Goal: Information Seeking & Learning: Learn about a topic

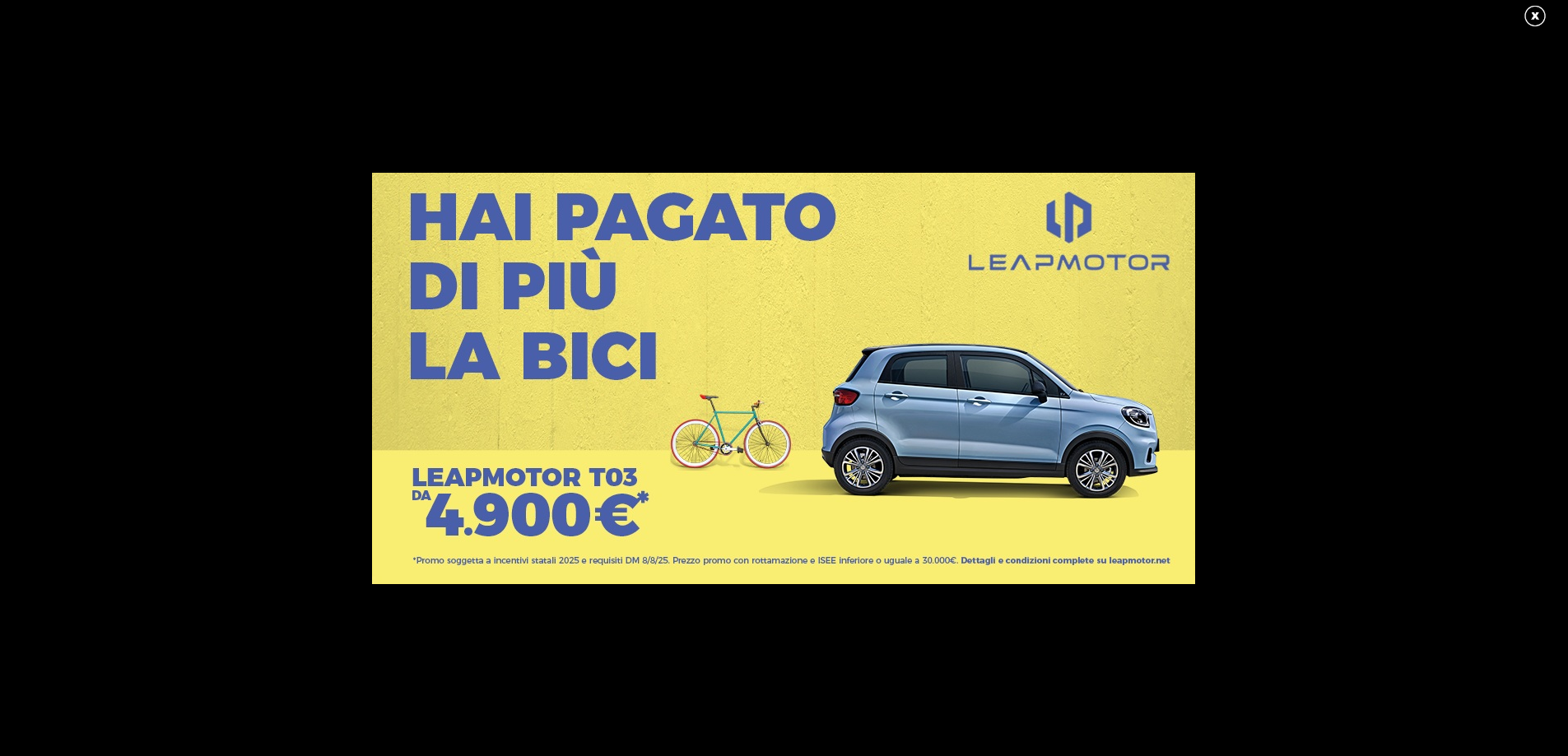
click at [1546, 14] on link at bounding box center [1544, 16] width 41 height 24
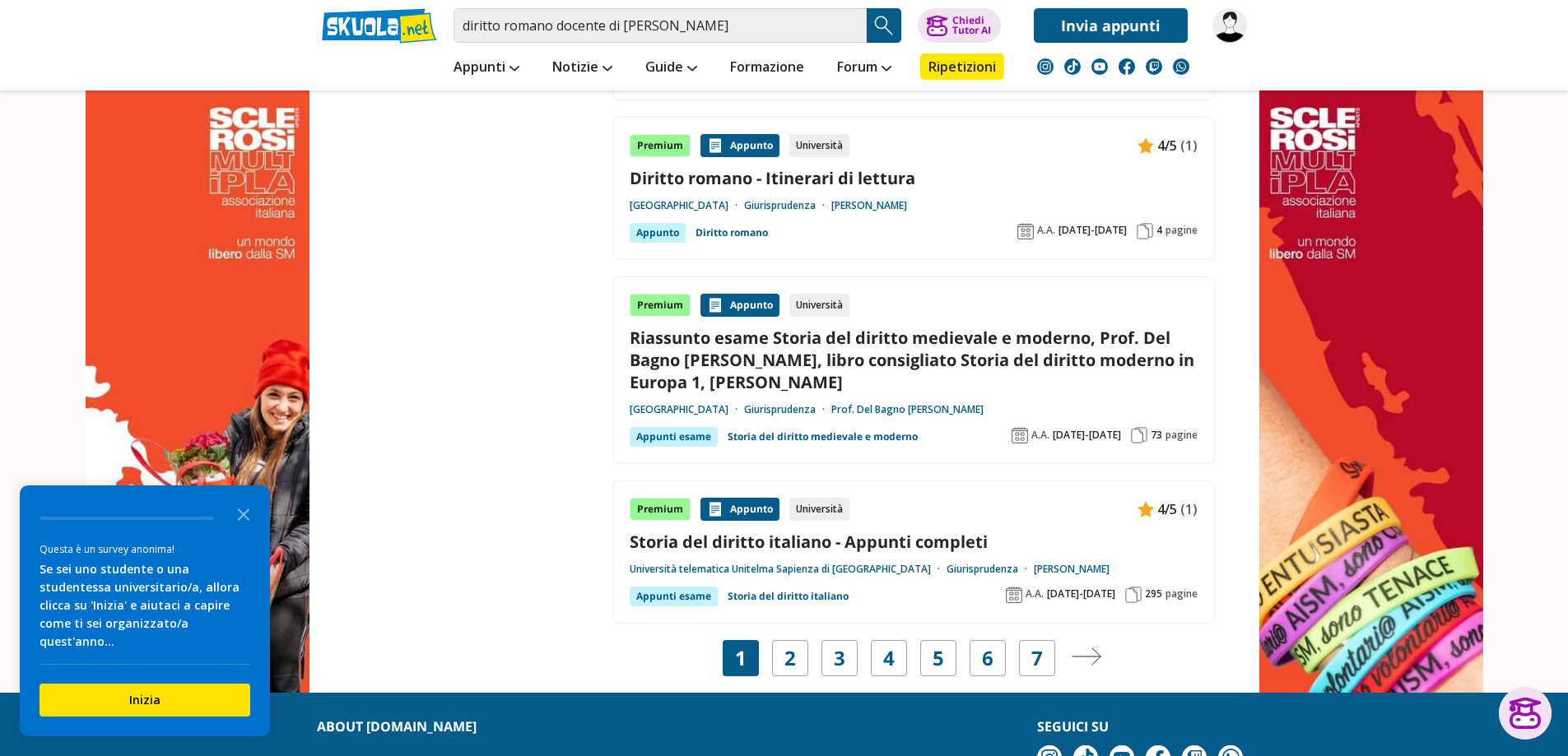
scroll to position [2860, 0]
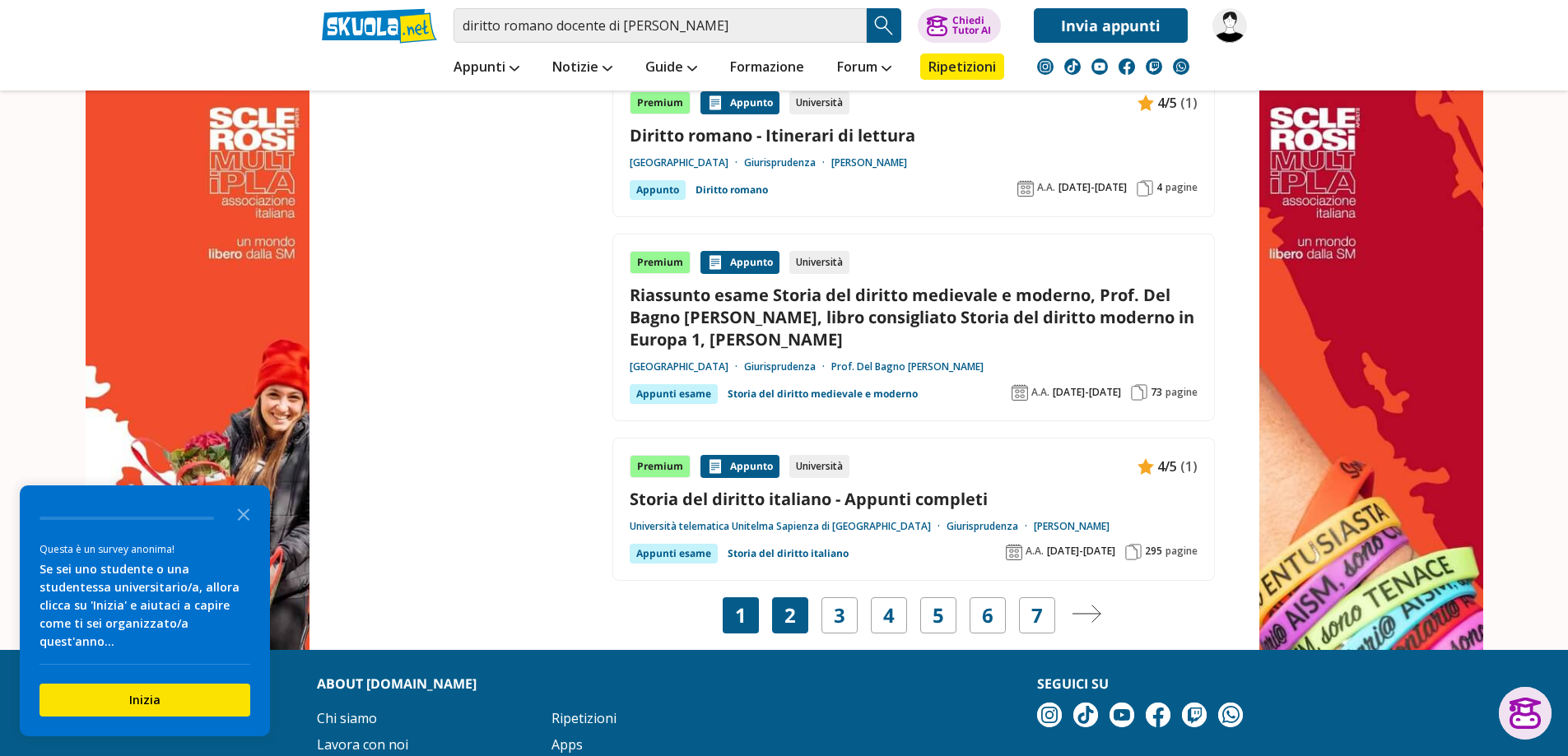
click at [784, 618] on link "2" at bounding box center [790, 615] width 11 height 23
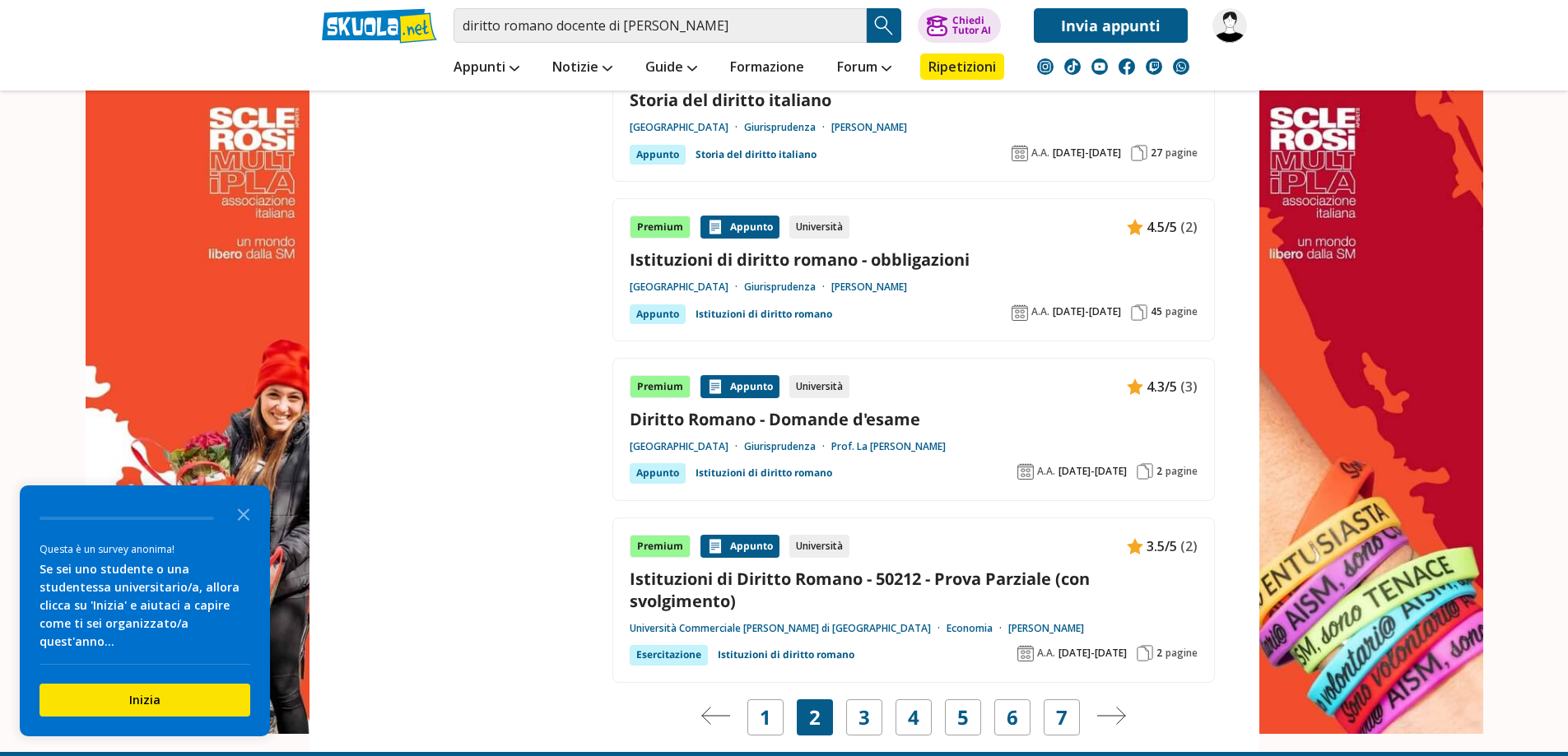
scroll to position [2778, 0]
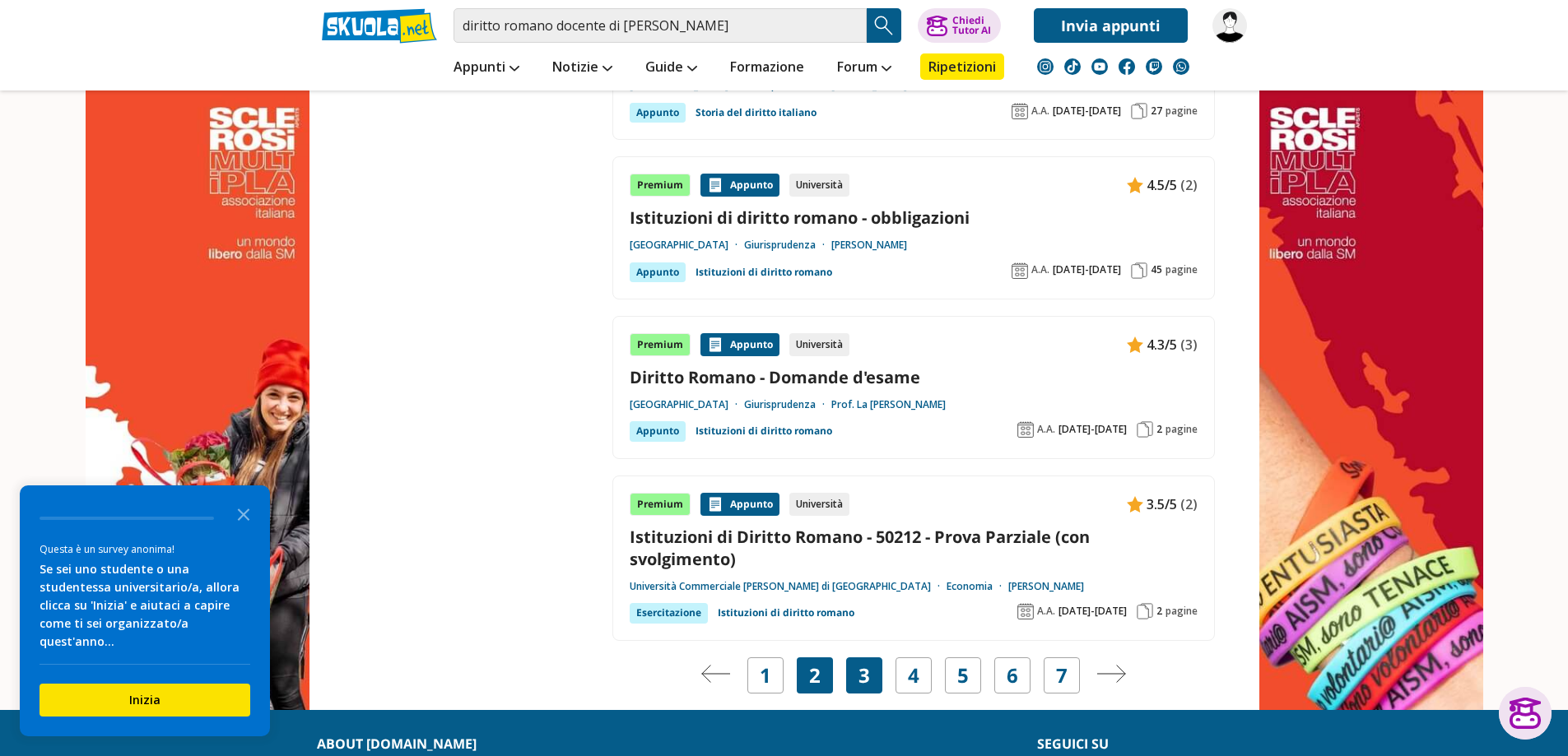
click at [869, 665] on link "3" at bounding box center [864, 676] width 11 height 23
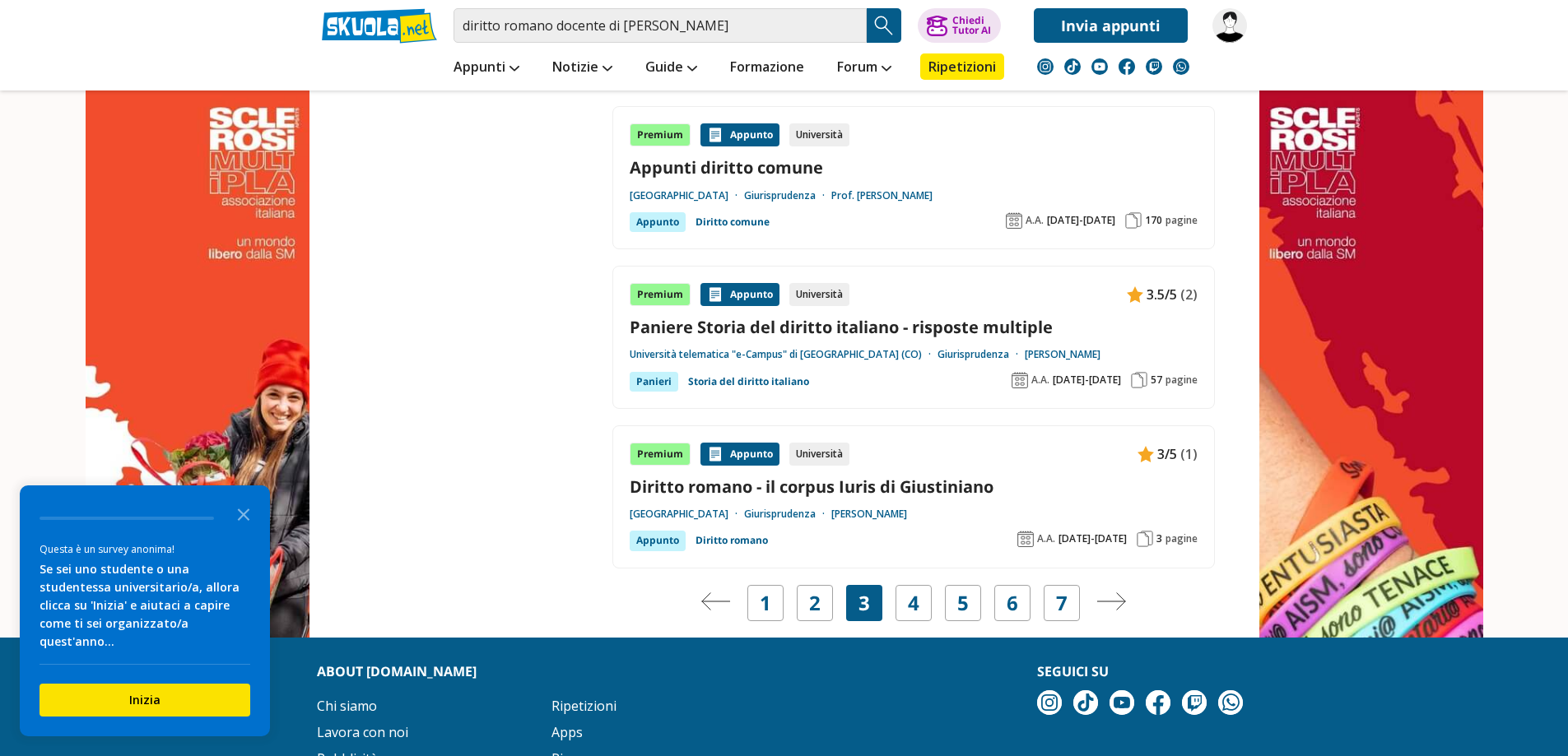
scroll to position [2757, 0]
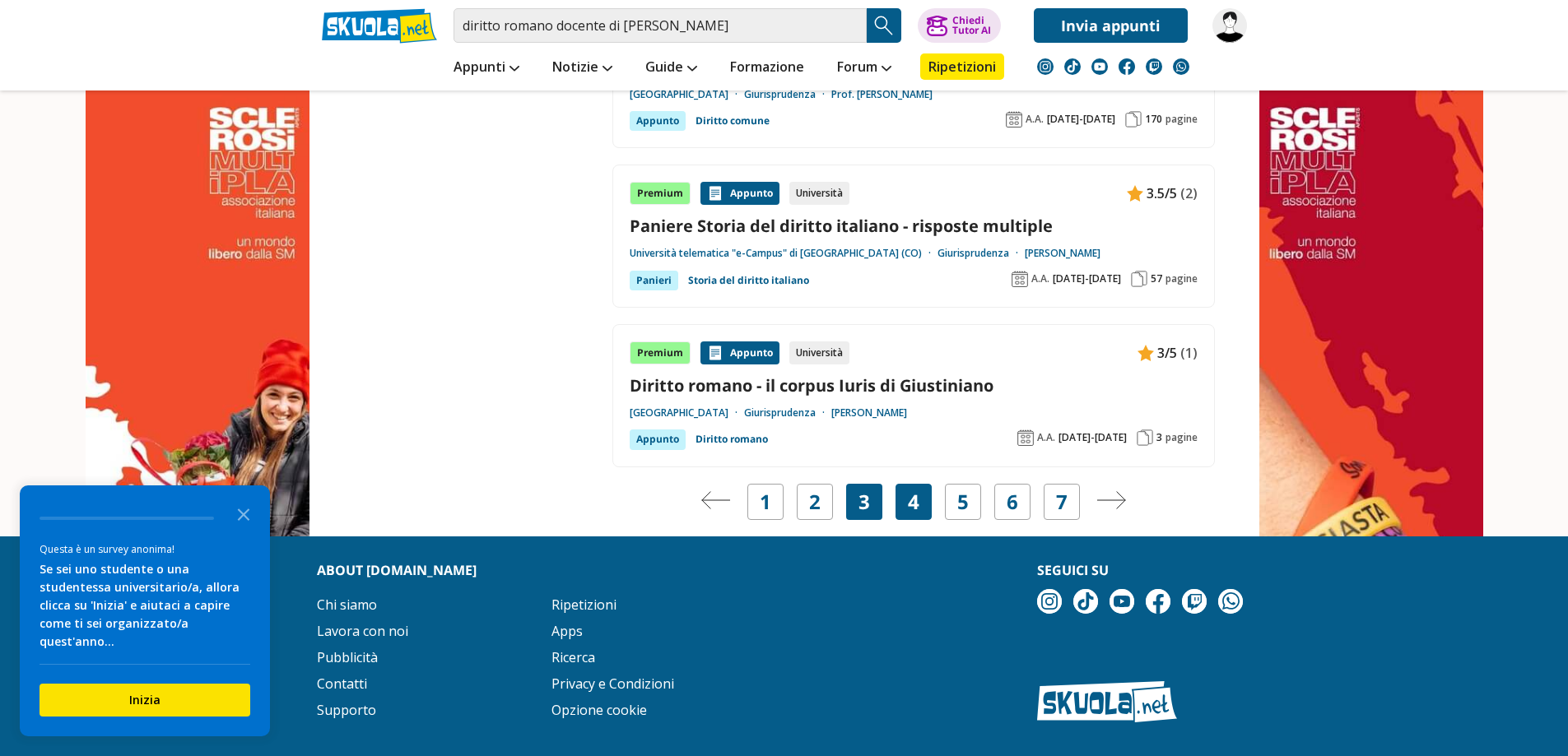
click at [920, 504] on div "4" at bounding box center [914, 502] width 36 height 36
click at [911, 499] on link "4" at bounding box center [914, 502] width 11 height 23
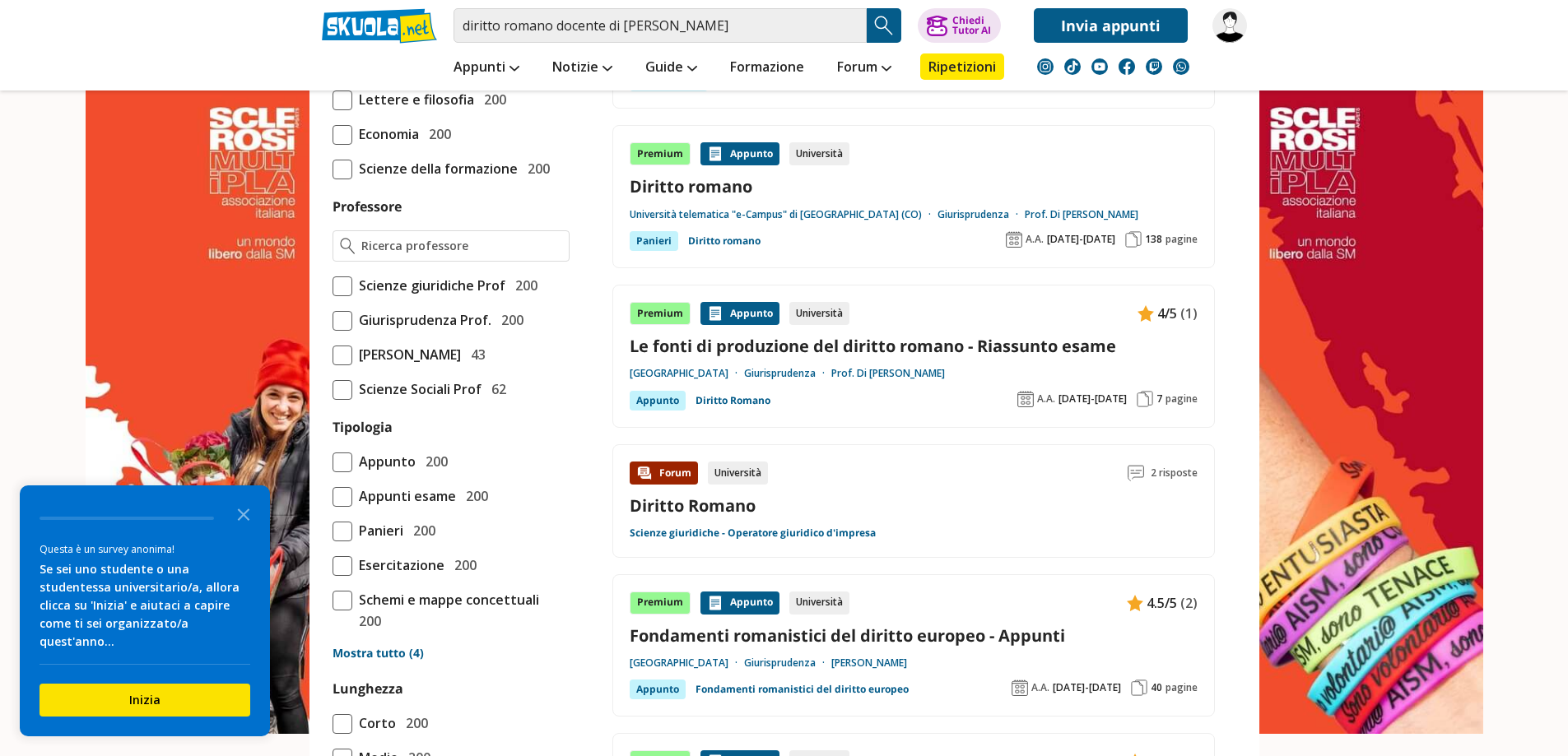
scroll to position [1070, 0]
click at [653, 239] on div "Panieri" at bounding box center [653, 240] width 48 height 20
